Goal: Transaction & Acquisition: Obtain resource

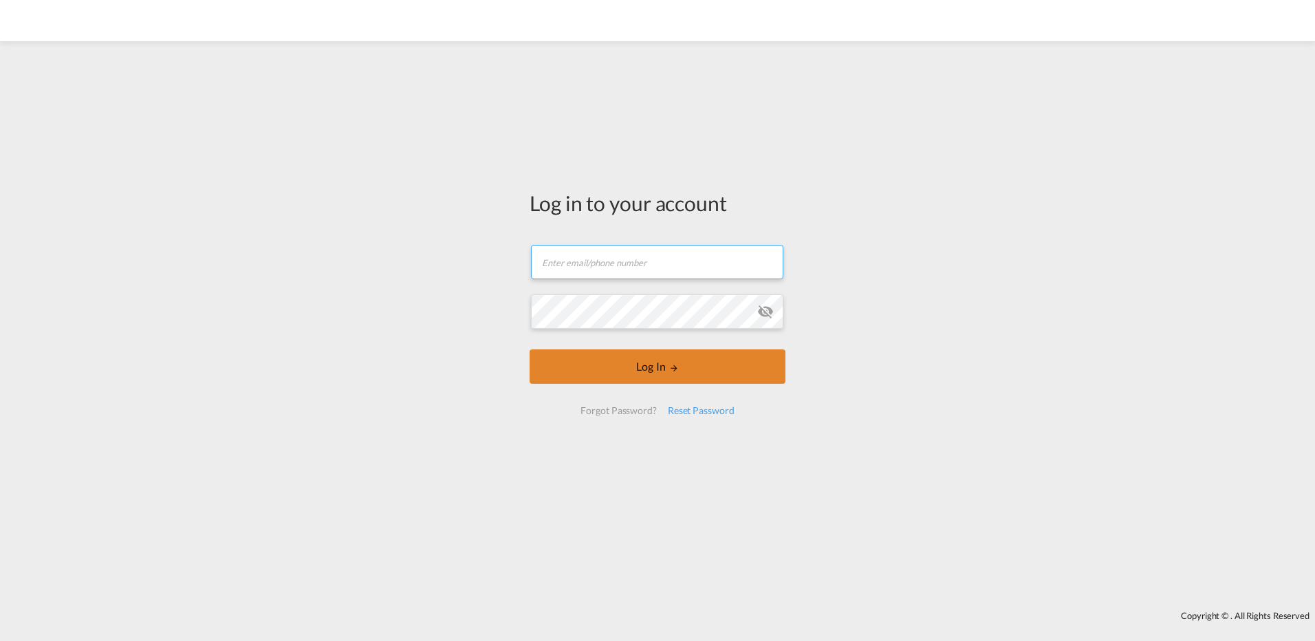
type input "[EMAIL_ADDRESS][DOMAIN_NAME]"
click at [645, 369] on button "Log In" at bounding box center [658, 366] width 256 height 34
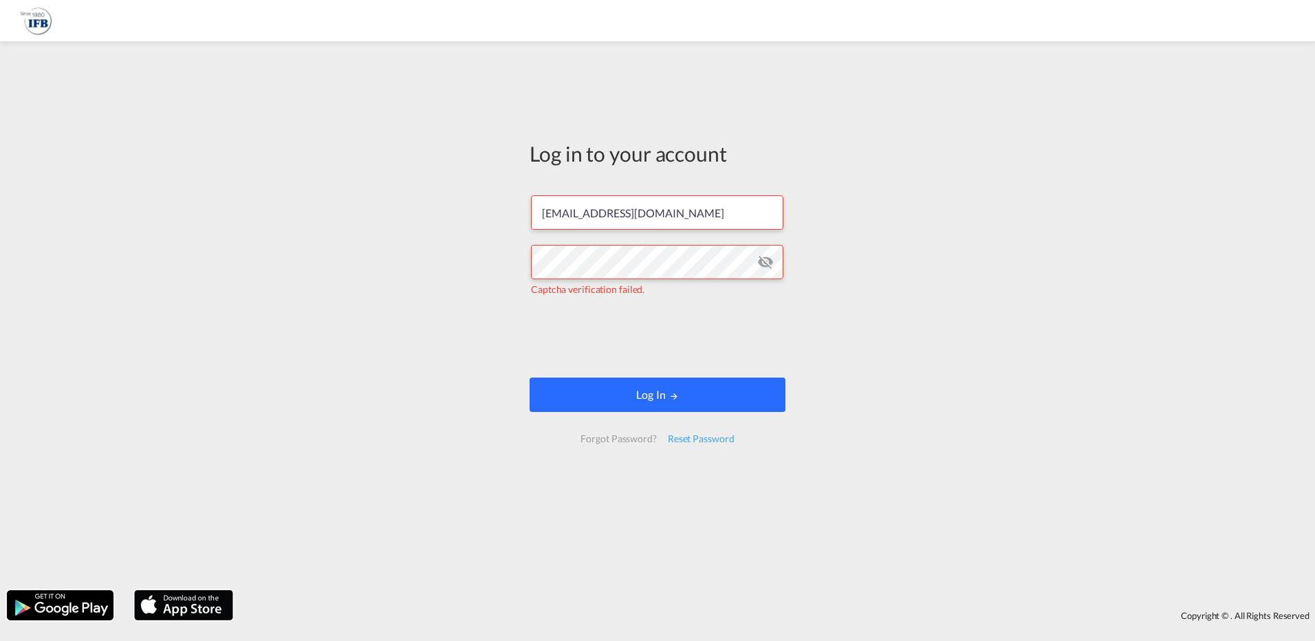
click at [656, 394] on button "Log In" at bounding box center [658, 395] width 256 height 34
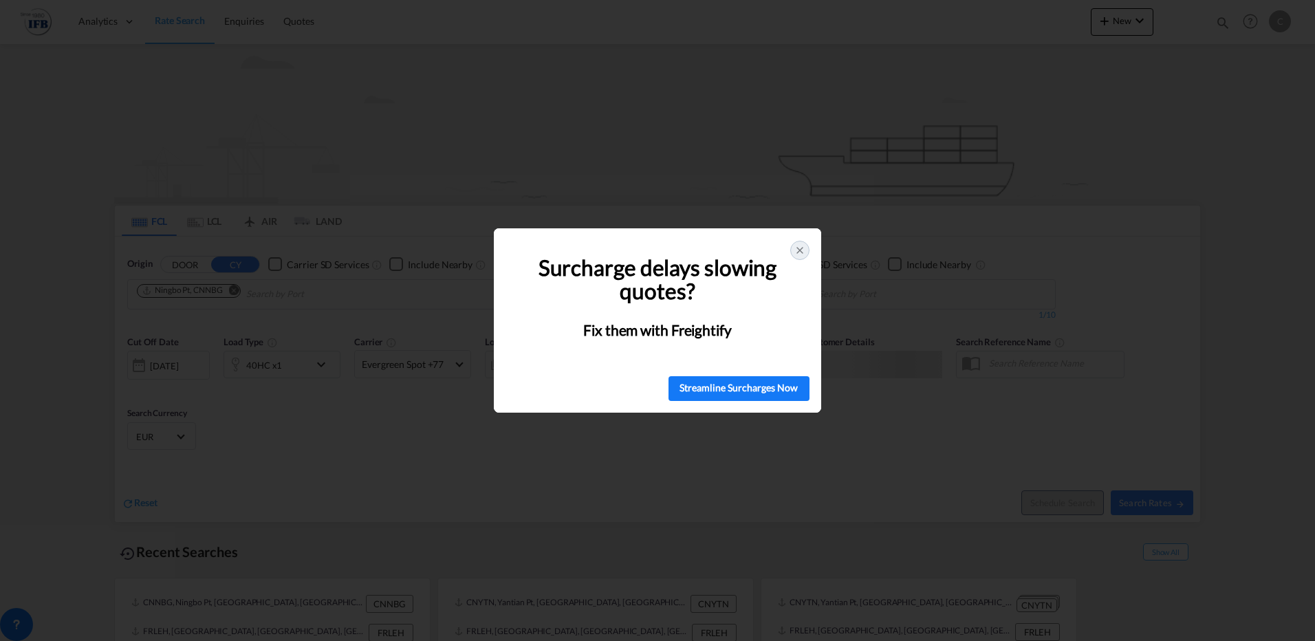
click at [801, 251] on icon at bounding box center [799, 250] width 11 height 11
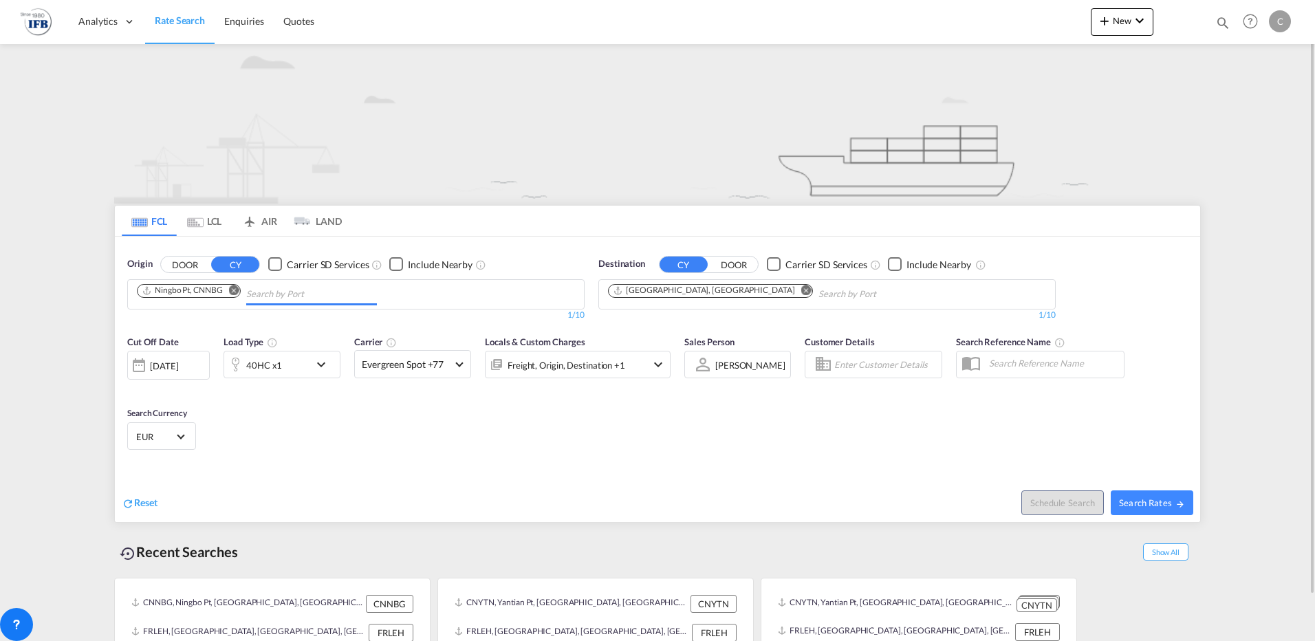
click at [249, 288] on input "Chips input." at bounding box center [311, 294] width 131 height 22
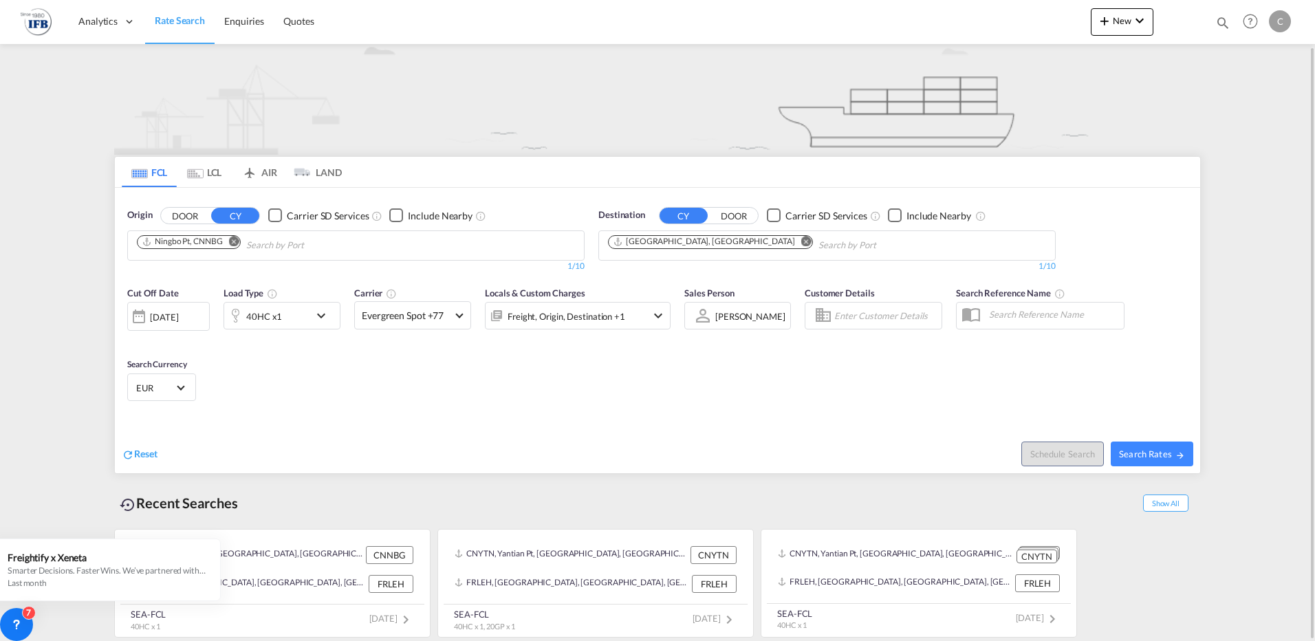
click at [239, 241] on md-icon "Remove" at bounding box center [234, 241] width 10 height 10
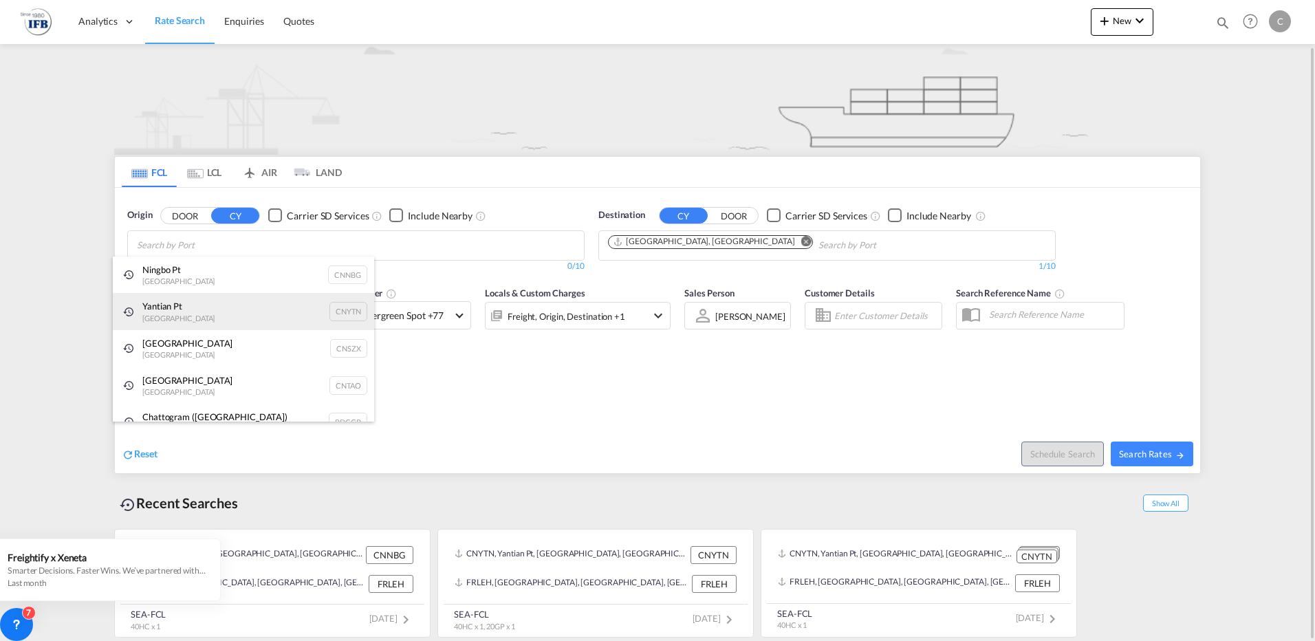
click at [176, 300] on div "Yantian Pt China CNYTN" at bounding box center [243, 311] width 261 height 37
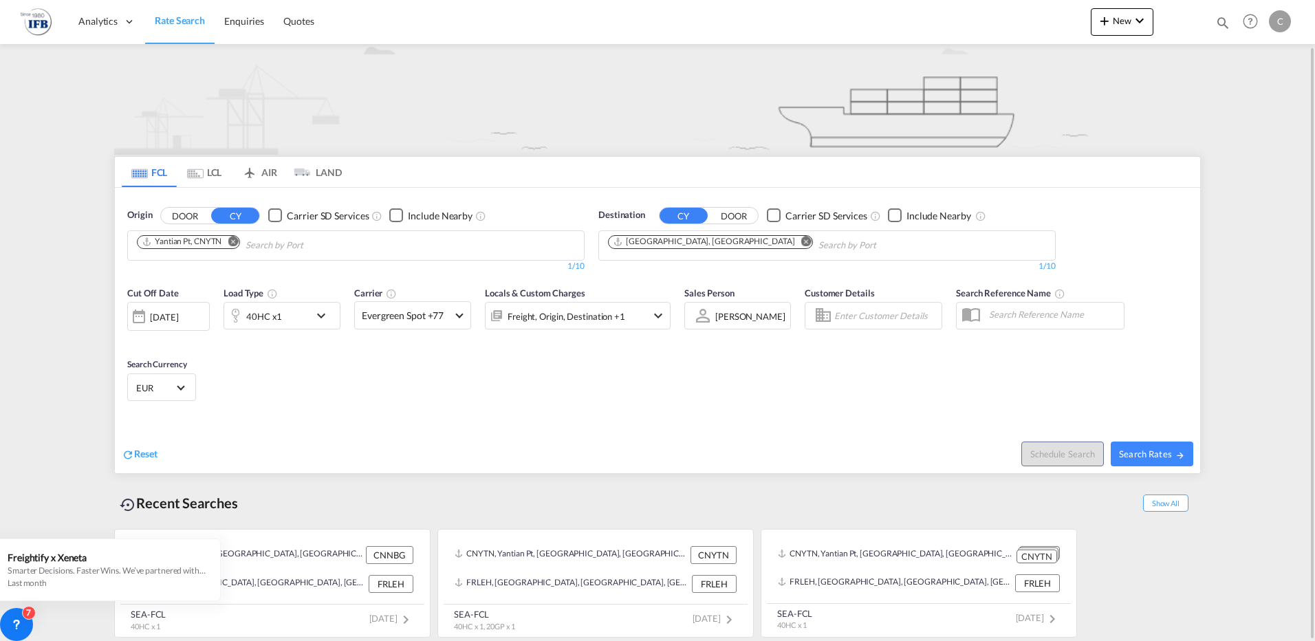
drag, startPoint x: 667, startPoint y: 358, endPoint x: 444, endPoint y: 378, distance: 223.0
click at [178, 317] on div "[DATE]" at bounding box center [164, 317] width 28 height 12
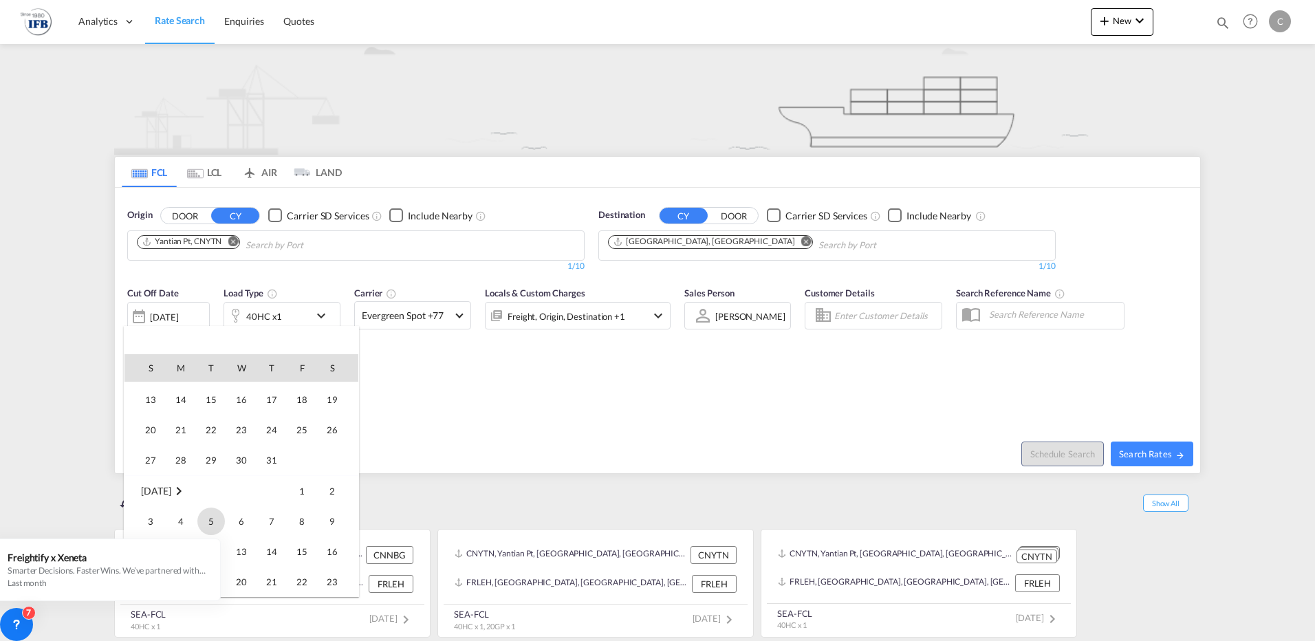
scroll to position [478, 0]
click at [213, 410] on span "22" at bounding box center [211, 405] width 28 height 28
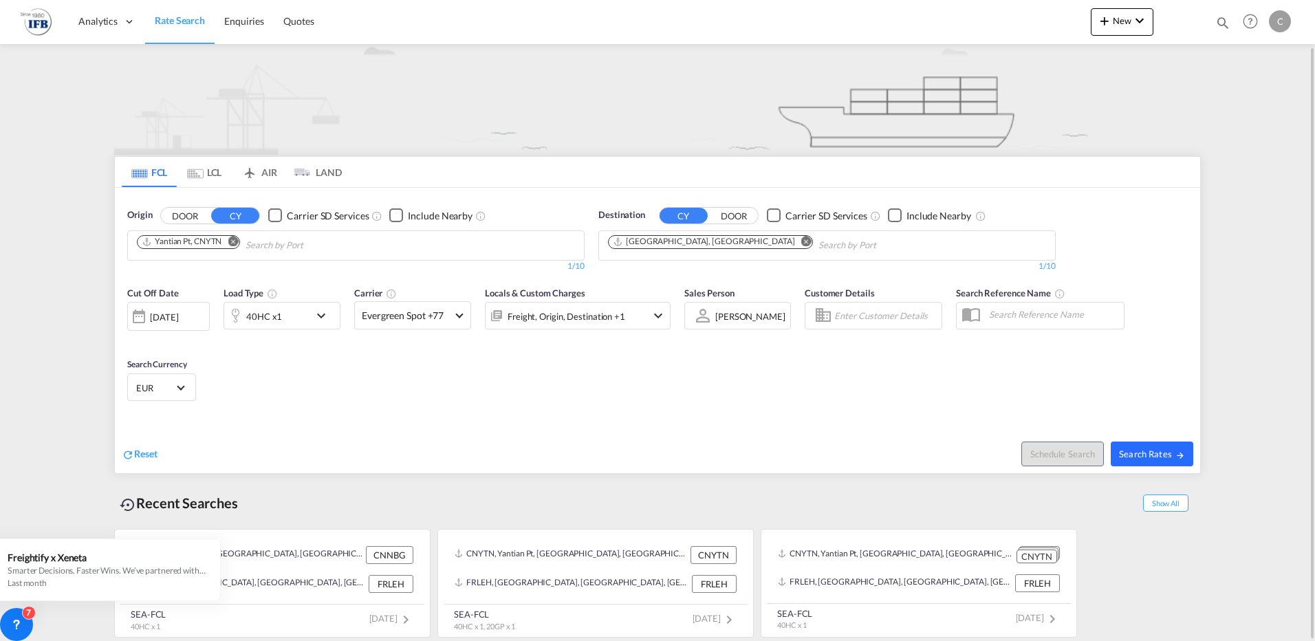
click at [1153, 453] on span "Search Rates" at bounding box center [1152, 453] width 66 height 11
type input "CNYTN to FRLEH / [DATE]"
